Goal: Task Accomplishment & Management: Manage account settings

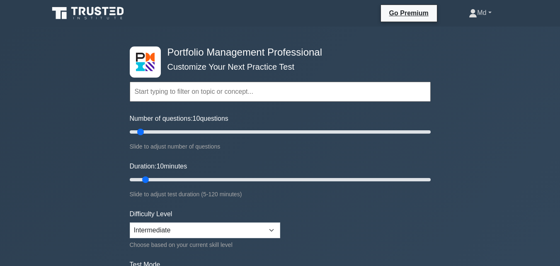
click at [484, 14] on link "Md" at bounding box center [480, 13] width 62 height 17
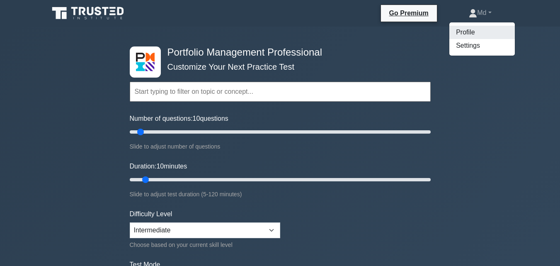
click at [469, 27] on link "Profile" at bounding box center [483, 32] width 66 height 13
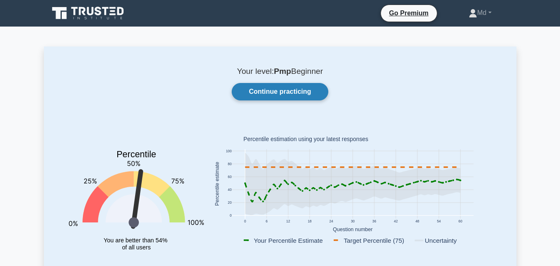
click at [286, 93] on link "Continue practicing" at bounding box center [280, 91] width 96 height 17
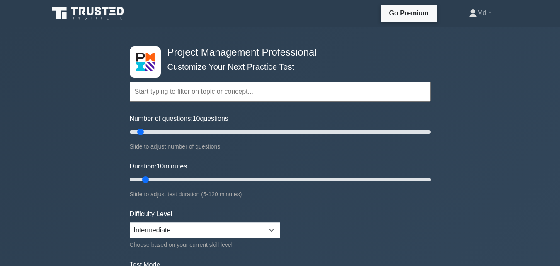
click at [245, 97] on input "text" at bounding box center [280, 92] width 301 height 20
